Goal: Task Accomplishment & Management: Complete application form

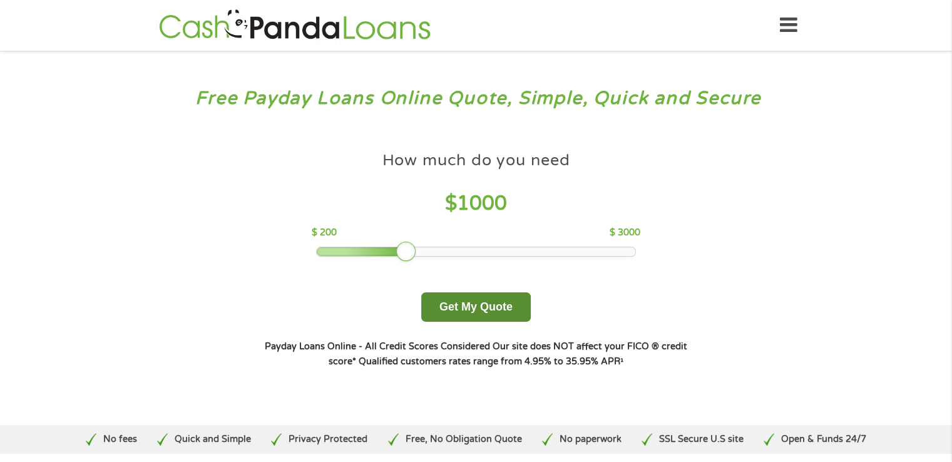
click at [467, 314] on button "Get My Quote" at bounding box center [476, 306] width 110 height 29
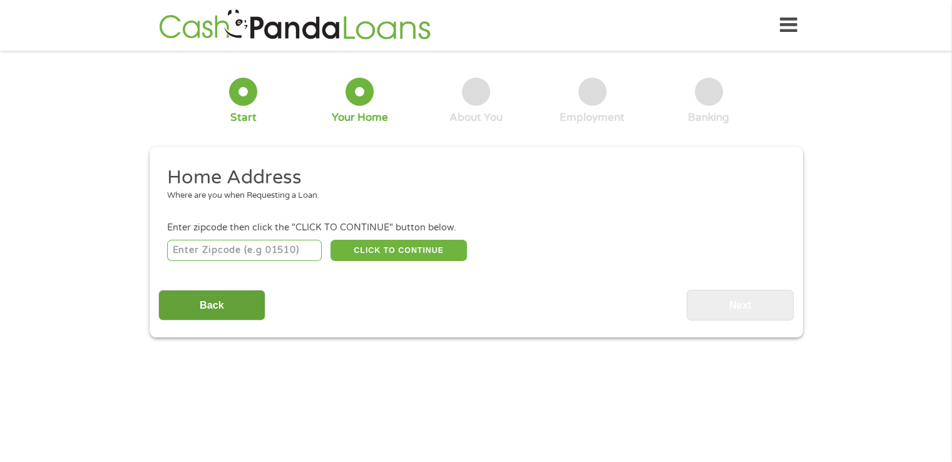
click at [202, 305] on input "Back" at bounding box center [211, 305] width 107 height 31
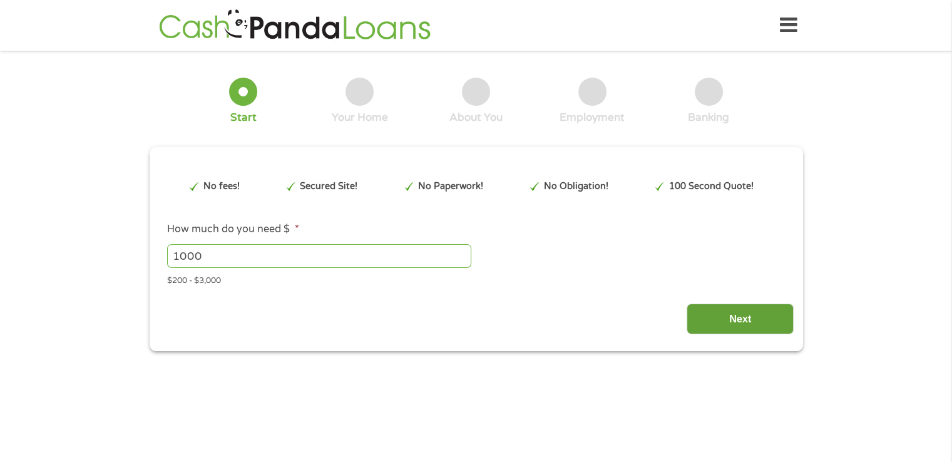
click at [743, 326] on input "Next" at bounding box center [739, 319] width 107 height 31
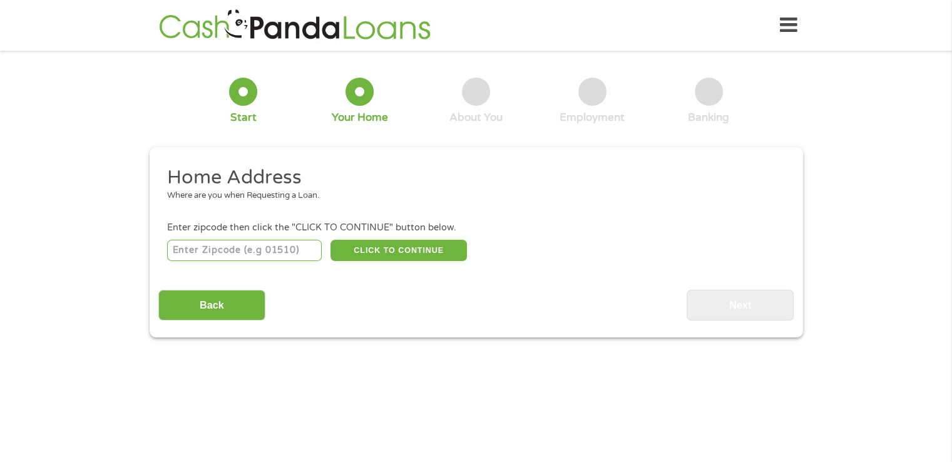
click at [225, 259] on input "number" at bounding box center [244, 250] width 155 height 21
type input "79007"
click at [438, 251] on button "CLICK TO CONTINUE" at bounding box center [398, 250] width 136 height 21
type input "79007"
type input "[PERSON_NAME]"
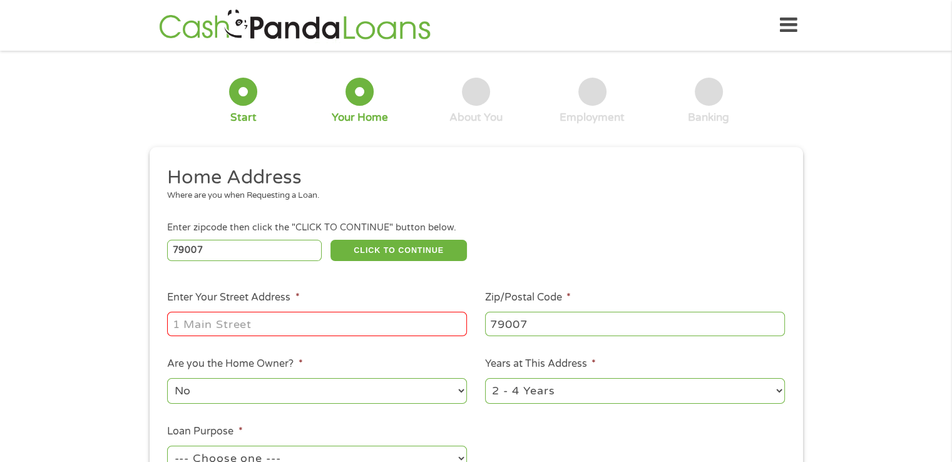
click at [346, 319] on input "Enter Your Street Address *" at bounding box center [317, 324] width 300 height 24
type input "[STREET_ADDRESS]"
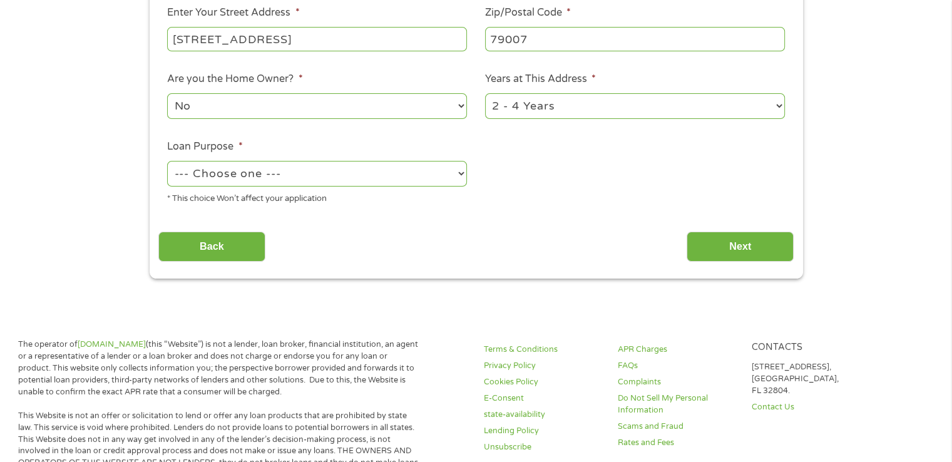
scroll to position [293, 0]
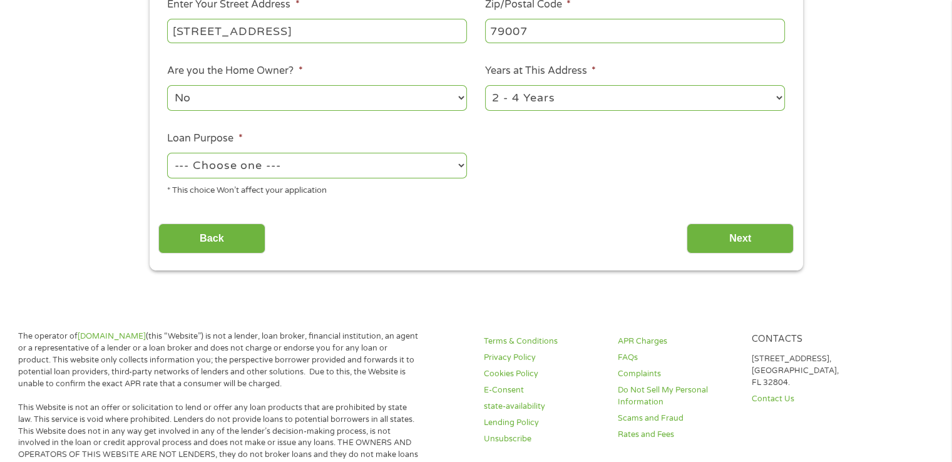
click at [437, 107] on select "No Yes" at bounding box center [317, 98] width 300 height 26
select select "yes"
click at [167, 86] on select "No Yes" at bounding box center [317, 98] width 300 height 26
click at [772, 102] on select "1 Year or less 1 - 2 Years 2 - 4 Years Over 4 Years" at bounding box center [635, 98] width 300 height 26
select select "60months"
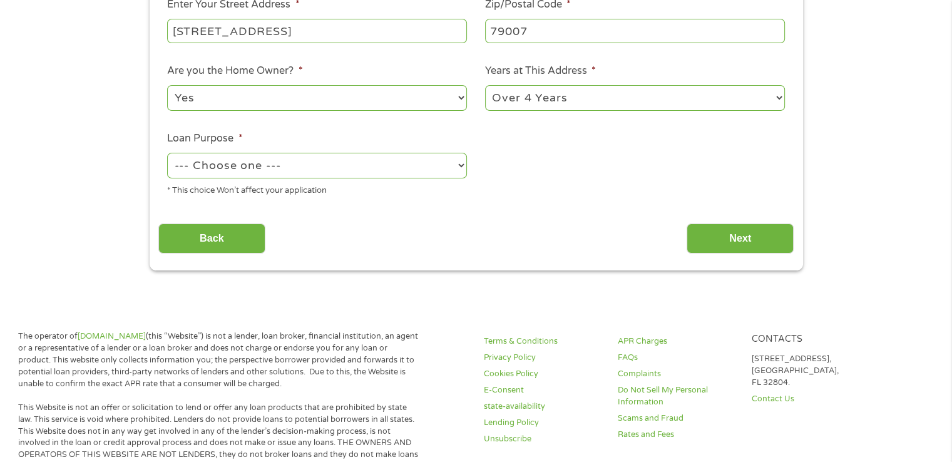
click at [485, 86] on select "1 Year or less 1 - 2 Years 2 - 4 Years Over 4 Years" at bounding box center [635, 98] width 300 height 26
click at [458, 166] on select "--- Choose one --- Pay Bills Debt Consolidation Home Improvement Major Purchase…" at bounding box center [317, 166] width 300 height 26
select select "other"
click at [167, 153] on select "--- Choose one --- Pay Bills Debt Consolidation Home Improvement Major Purchase…" at bounding box center [317, 166] width 300 height 26
click at [735, 238] on input "Next" at bounding box center [739, 238] width 107 height 31
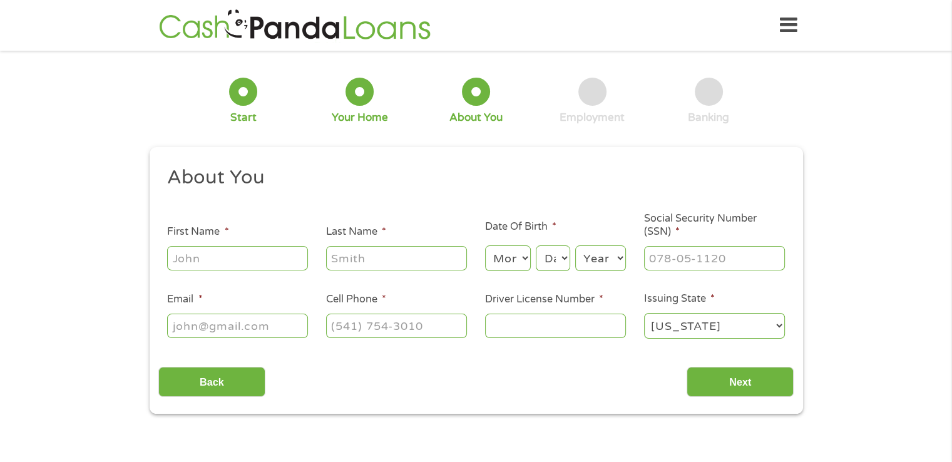
scroll to position [0, 0]
click at [255, 257] on input "First Name *" at bounding box center [237, 258] width 141 height 24
type input "[PERSON_NAME]"
type input "[EMAIL_ADDRESS][DOMAIN_NAME]"
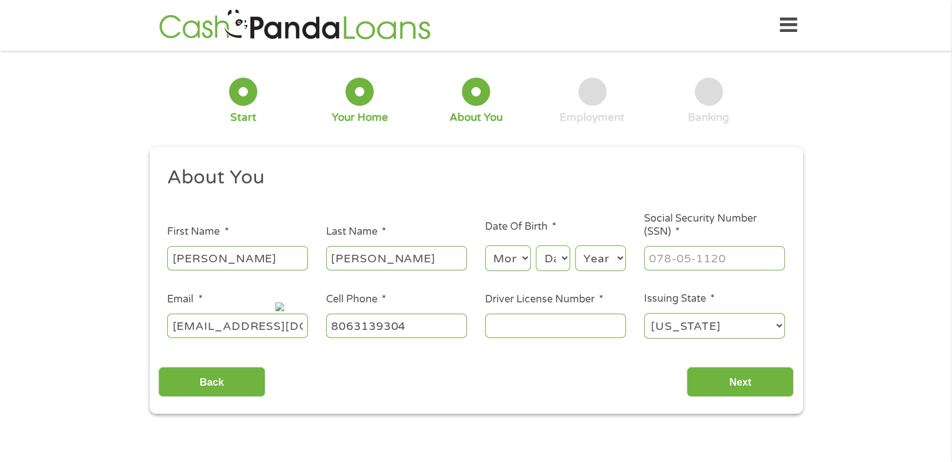
type input "[PHONE_NUMBER]"
click at [528, 261] on select "Month 1 2 3 4 5 6 7 8 9 10 11 12" at bounding box center [508, 258] width 46 height 26
select select "8"
click at [485, 246] on select "Month 1 2 3 4 5 6 7 8 9 10 11 12" at bounding box center [508, 258] width 46 height 26
click at [556, 264] on select "Day 1 2 3 4 5 6 7 8 9 10 11 12 13 14 15 16 17 18 19 20 21 22 23 24 25 26 27 28 …" at bounding box center [553, 258] width 34 height 26
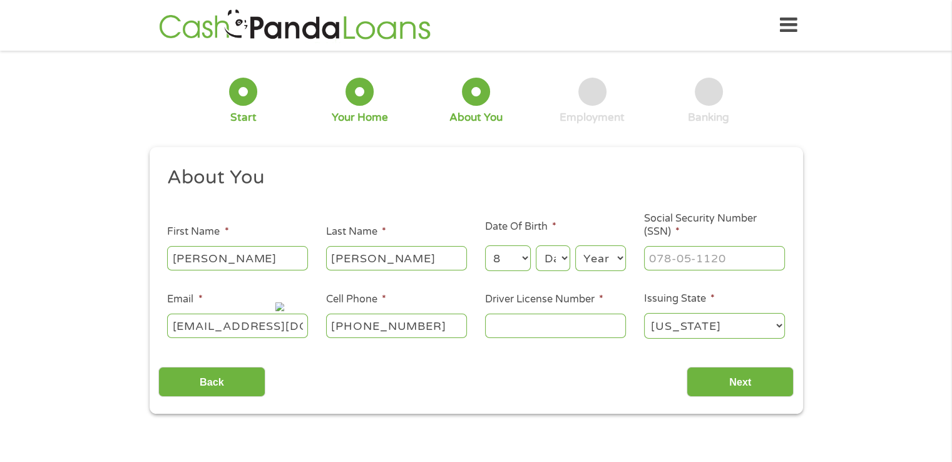
select select "15"
click at [536, 246] on select "Day 1 2 3 4 5 6 7 8 9 10 11 12 13 14 15 16 17 18 19 20 21 22 23 24 25 26 27 28 …" at bounding box center [553, 258] width 34 height 26
click at [586, 253] on select "Year [DATE] 2006 2005 2004 2003 2002 2001 2000 1999 1998 1997 1996 1995 1994 19…" at bounding box center [600, 258] width 51 height 26
select select "1957"
click at [575, 246] on select "Year [DATE] 2006 2005 2004 2003 2002 2001 2000 1999 1998 1997 1996 1995 1994 19…" at bounding box center [600, 258] width 51 height 26
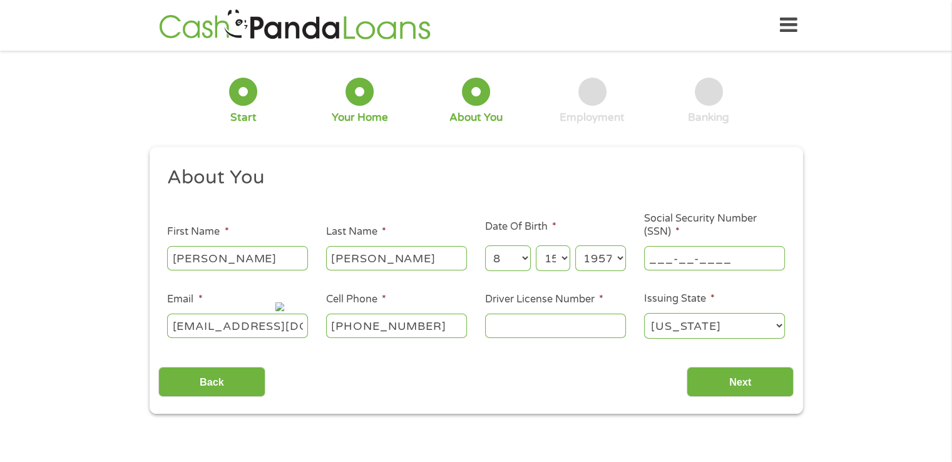
click at [757, 253] on input "___-__-____" at bounding box center [714, 258] width 141 height 24
type input "139-50-8406"
click at [596, 327] on input "Driver License Number *" at bounding box center [555, 326] width 141 height 24
type input "11489186"
click at [747, 388] on input "Next" at bounding box center [739, 382] width 107 height 31
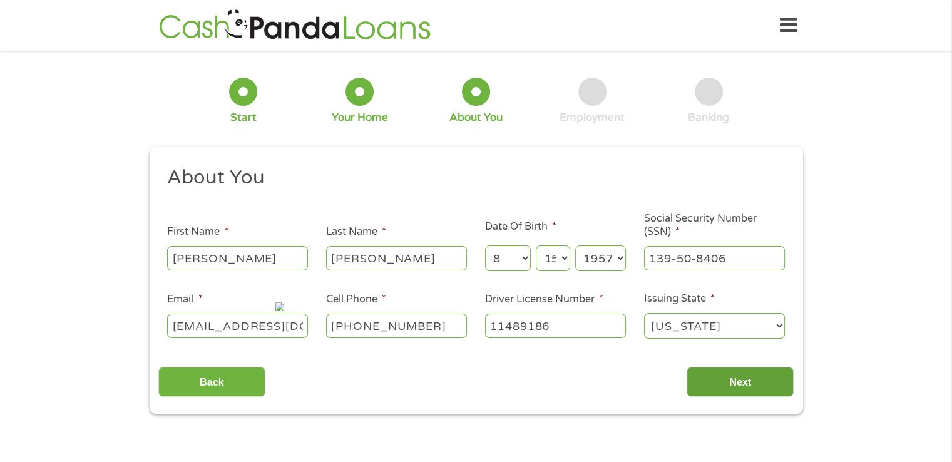
click at [738, 376] on input "Next" at bounding box center [739, 382] width 107 height 31
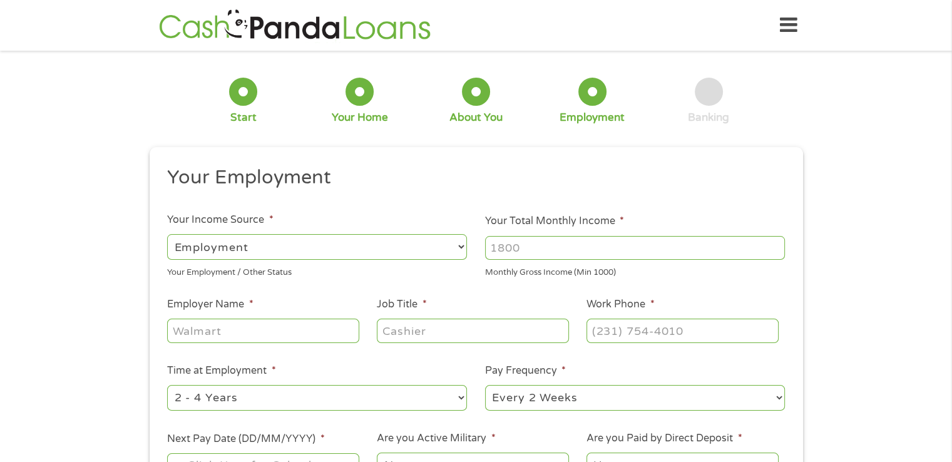
scroll to position [5, 5]
click at [397, 243] on select "--- Choose one --- Employment [DEMOGRAPHIC_DATA] Benefits" at bounding box center [317, 247] width 300 height 26
select select "benefits"
click at [167, 234] on select "--- Choose one --- Employment [DEMOGRAPHIC_DATA] Benefits" at bounding box center [317, 247] width 300 height 26
type input "Other"
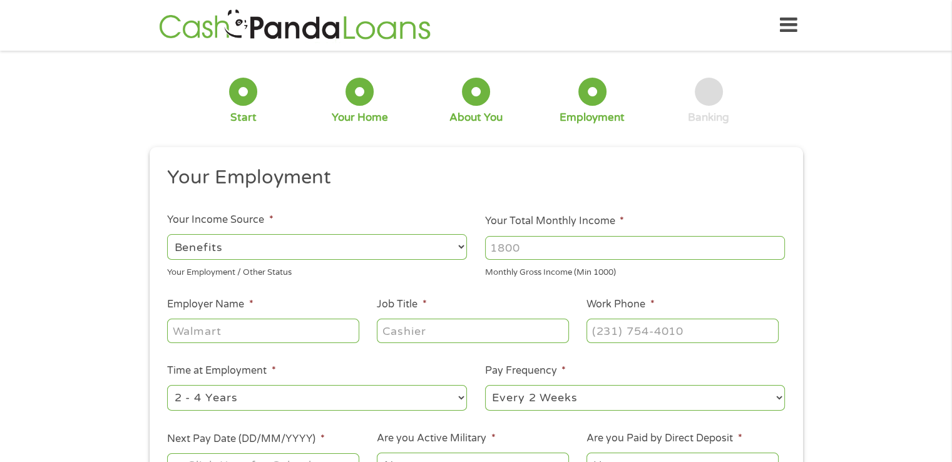
type input "[PHONE_NUMBER]"
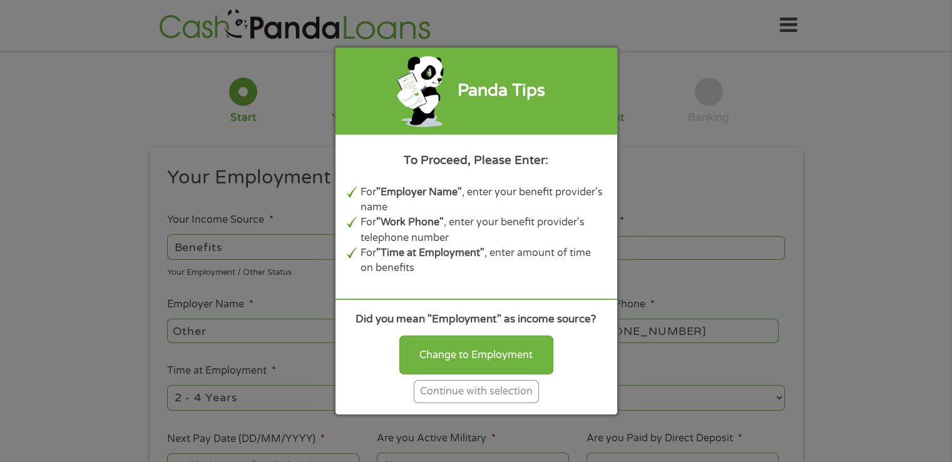
click at [486, 398] on div "Continue with selection" at bounding box center [476, 391] width 125 height 23
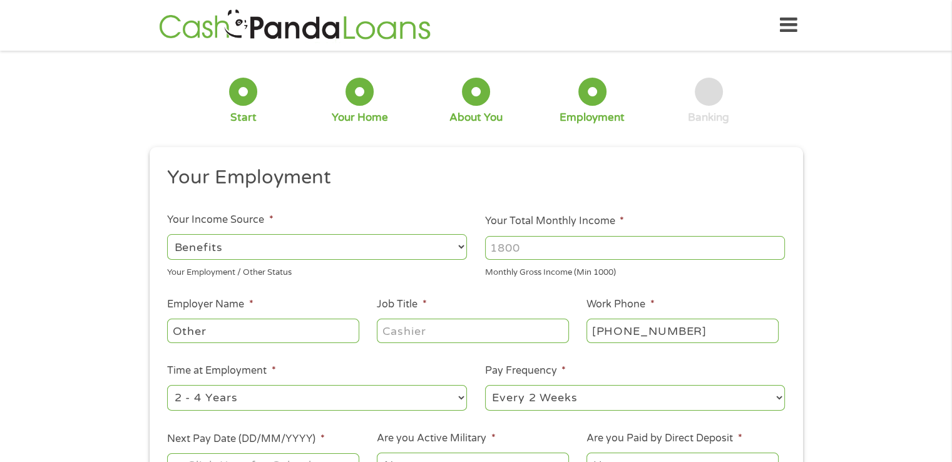
click at [613, 248] on input "Your Total Monthly Income *" at bounding box center [635, 248] width 300 height 24
type input "10563"
click at [243, 324] on input "Other" at bounding box center [262, 331] width 191 height 24
type input "Othertml"
drag, startPoint x: 238, startPoint y: 326, endPoint x: 145, endPoint y: 326, distance: 92.6
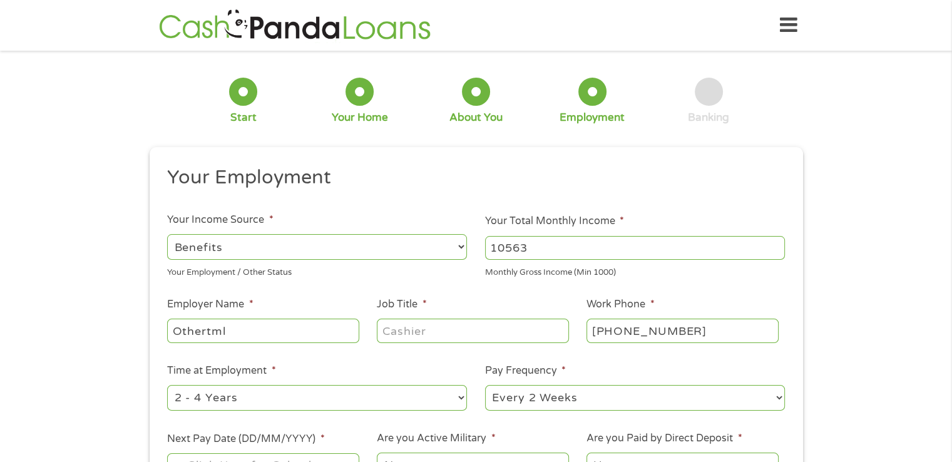
click at [145, 326] on div "1 Start 2 Your Home 3 About You 4 Employment 5 Banking 6 This field is hidden w…" at bounding box center [476, 306] width 676 height 494
type input "tml"
click at [520, 337] on input "Job Title *" at bounding box center [472, 331] width 191 height 24
type input "retired"
click at [723, 334] on input "[PHONE_NUMBER]" at bounding box center [681, 331] width 191 height 24
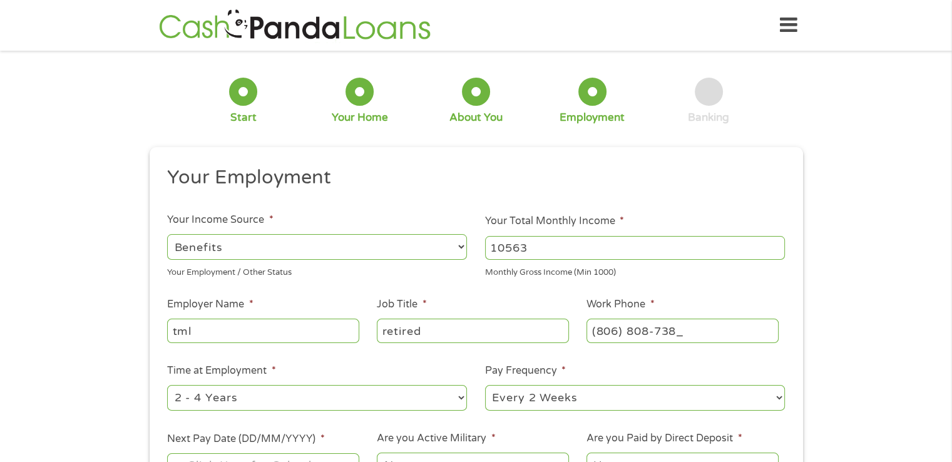
type input "[PHONE_NUMBER]"
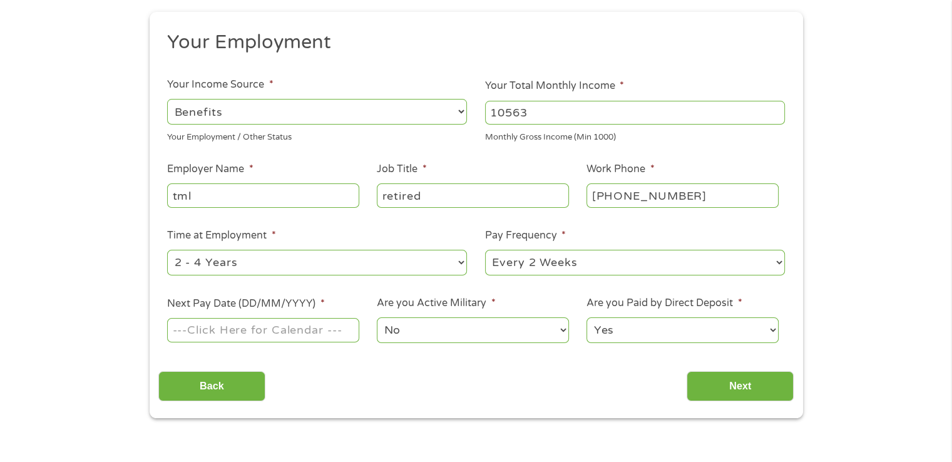
scroll to position [165, 0]
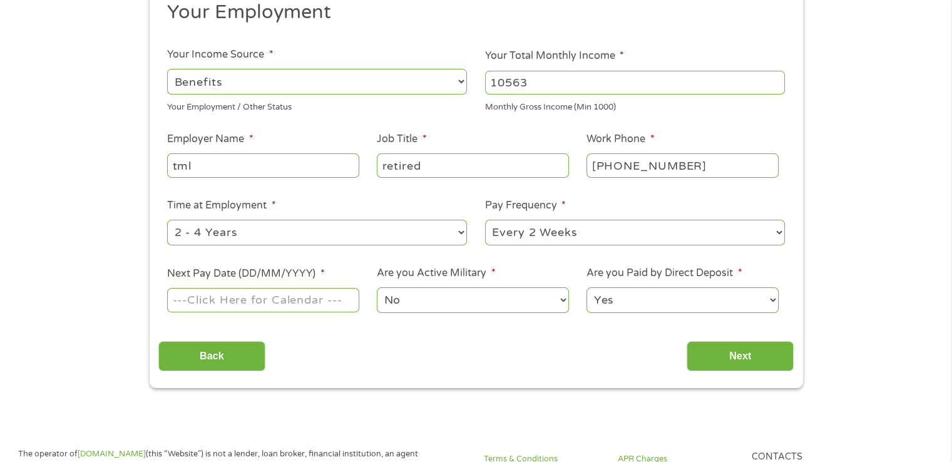
click at [377, 233] on select "--- Choose one --- 1 Year or less 1 - 2 Years 2 - 4 Years Over 4 Years" at bounding box center [317, 233] width 300 height 26
select select "60months"
click at [167, 220] on select "--- Choose one --- 1 Year or less 1 - 2 Years 2 - 4 Years Over 4 Years" at bounding box center [317, 233] width 300 height 26
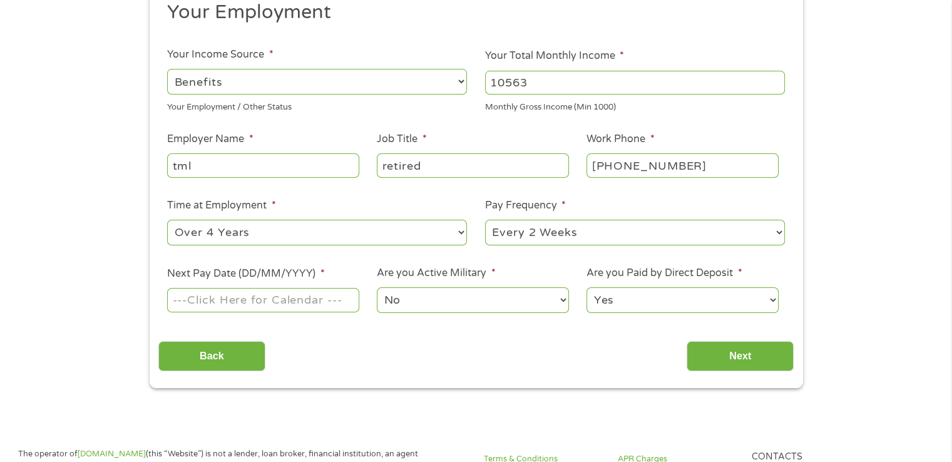
click at [282, 304] on input "Next Pay Date (DD/MM/YYYY) *" at bounding box center [262, 300] width 191 height 24
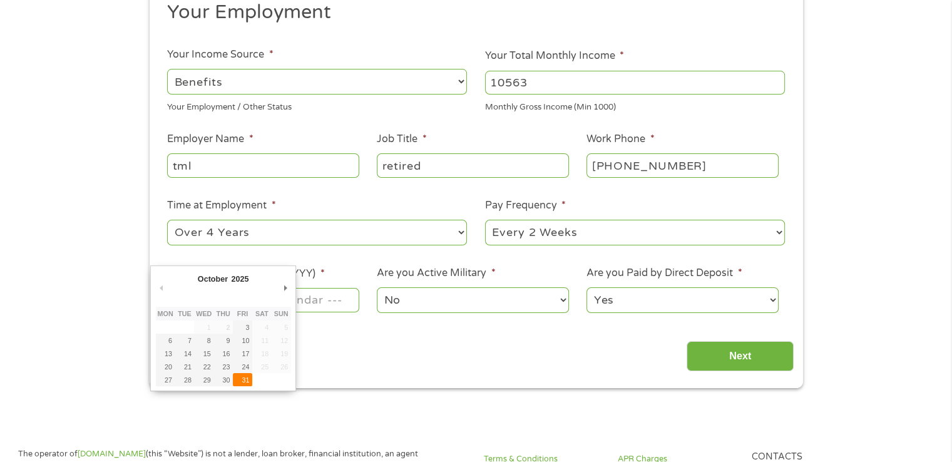
type input "[DATE]"
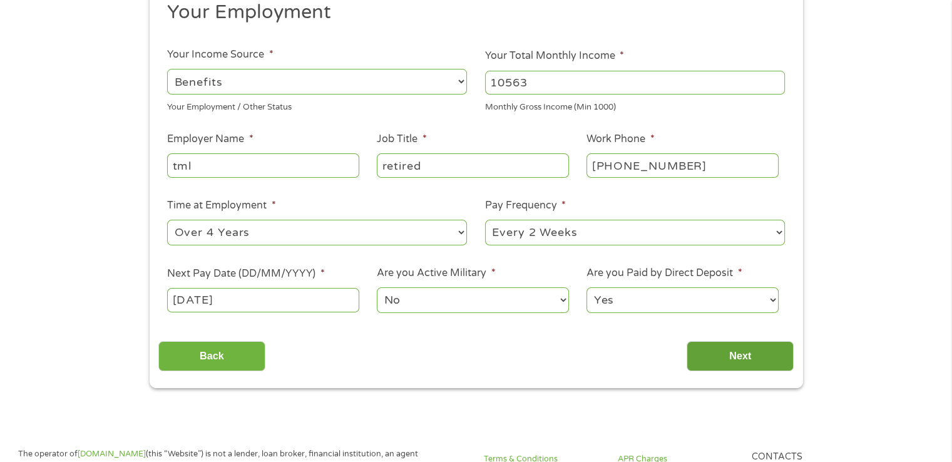
click at [725, 357] on input "Next" at bounding box center [739, 356] width 107 height 31
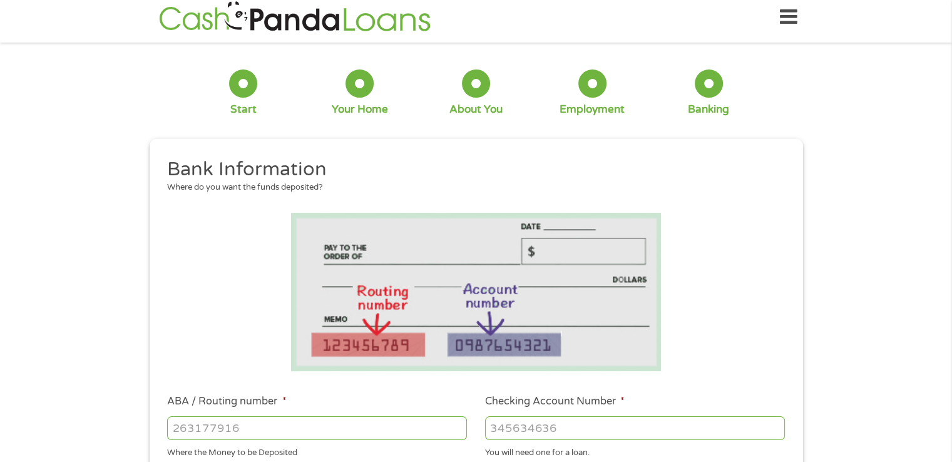
scroll to position [0, 0]
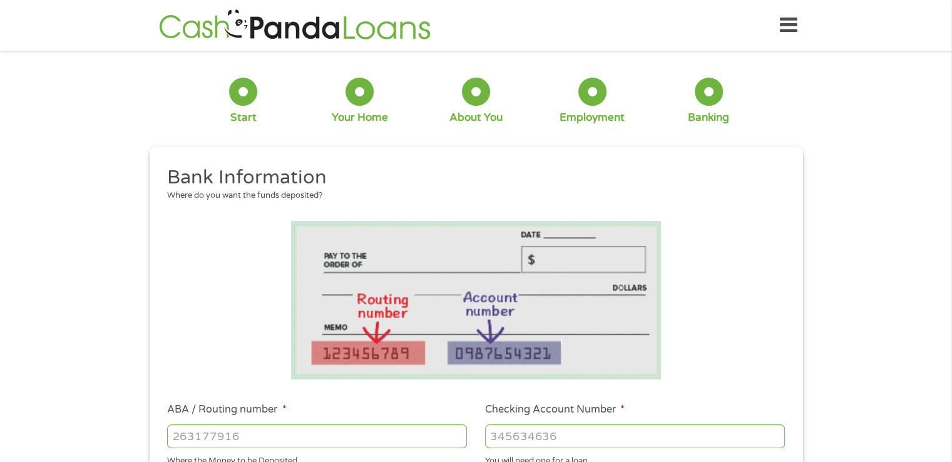
click at [428, 434] on input "ABA / Routing number *" at bounding box center [317, 436] width 300 height 24
type input "311378052"
type input "PANTEX FEDERAL CR UN"
type input "311378052"
click at [600, 439] on input "Checking Account Number *" at bounding box center [635, 436] width 300 height 24
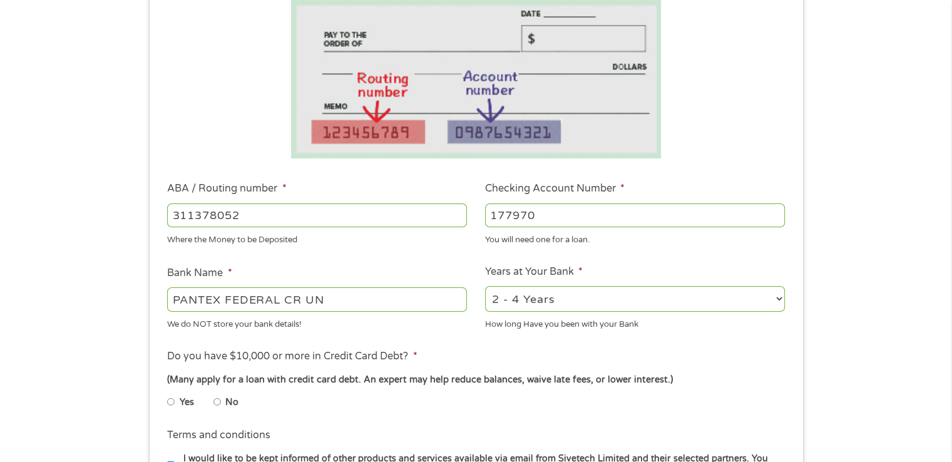
scroll to position [295, 0]
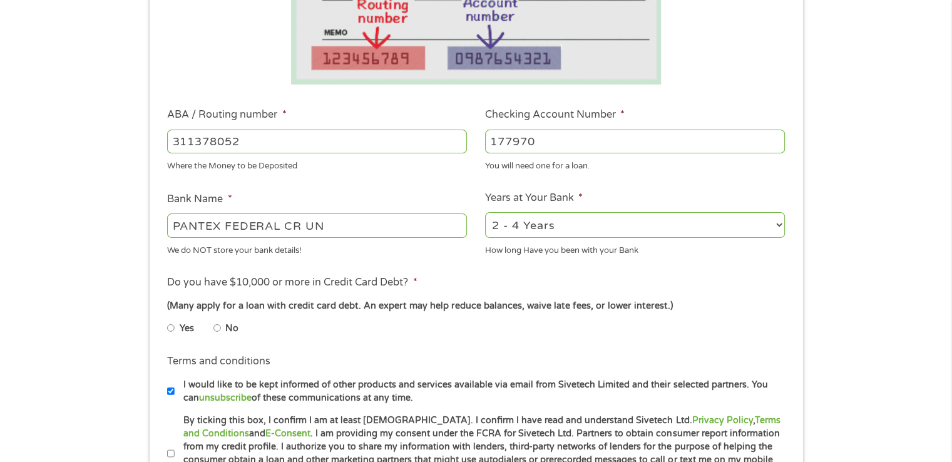
type input "177970"
click at [743, 222] on select "2 - 4 Years 6 - 12 Months 1 - 2 Years Over 4 Years" at bounding box center [635, 225] width 300 height 26
select select "60months"
click at [485, 213] on select "2 - 4 Years 6 - 12 Months 1 - 2 Years Over 4 Years" at bounding box center [635, 225] width 300 height 26
click at [216, 328] on input "No" at bounding box center [217, 328] width 8 height 20
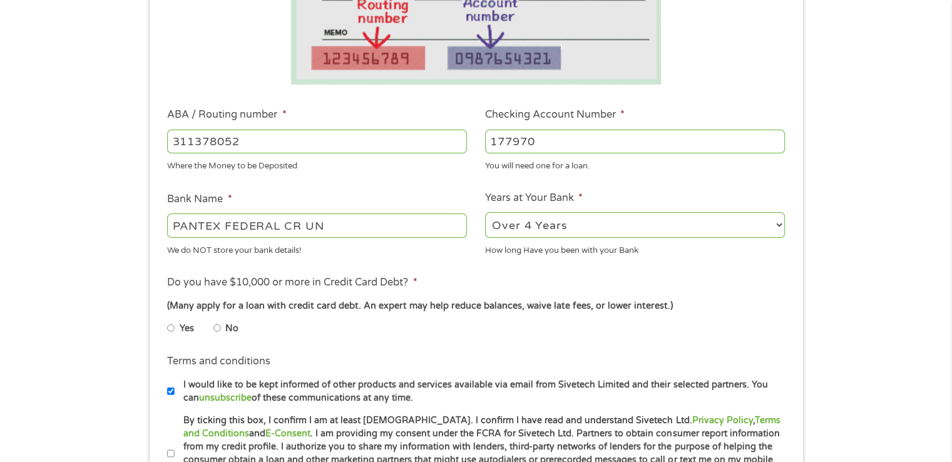
radio input "true"
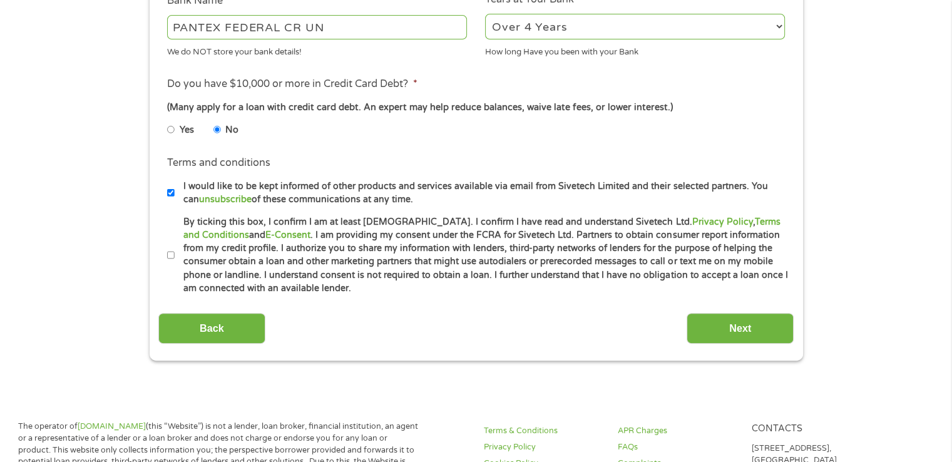
scroll to position [546, 0]
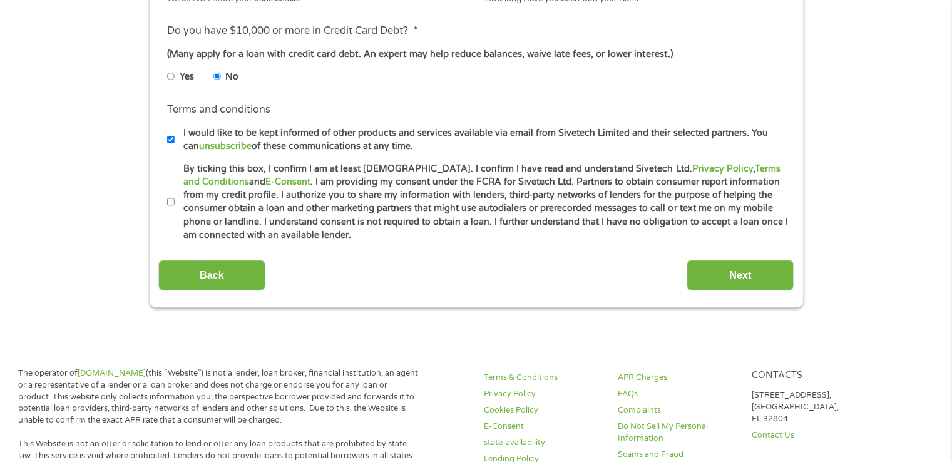
click at [170, 204] on input "By ticking this box, I confirm I am at least [DEMOGRAPHIC_DATA]. I confirm I ha…" at bounding box center [171, 202] width 8 height 20
checkbox input "true"
click at [726, 273] on input "Next" at bounding box center [739, 275] width 107 height 31
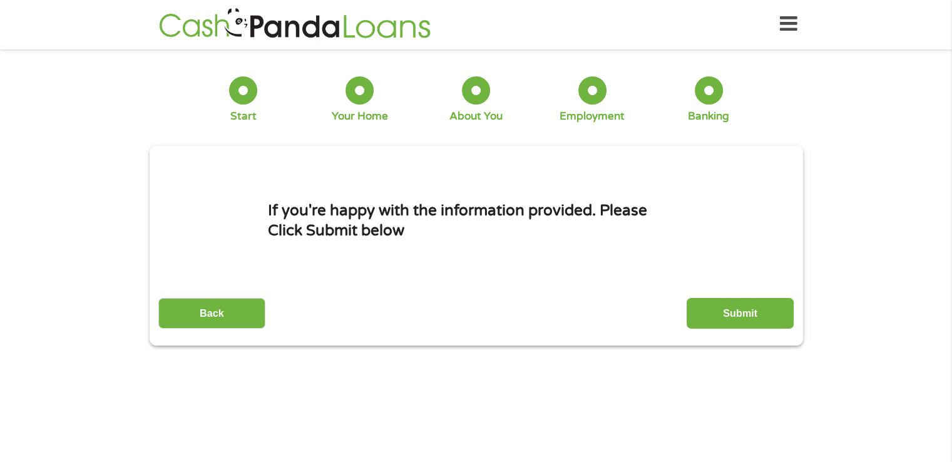
scroll to position [0, 0]
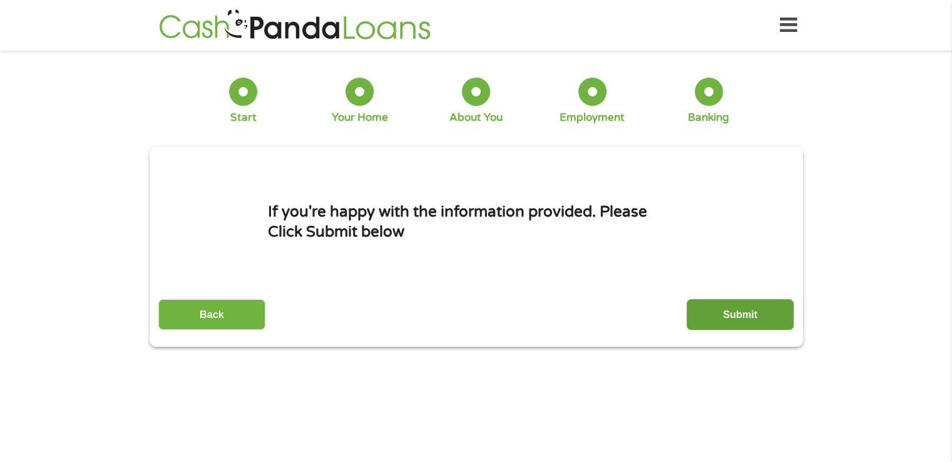
click at [734, 317] on input "Submit" at bounding box center [739, 314] width 107 height 31
